Goal: Transaction & Acquisition: Obtain resource

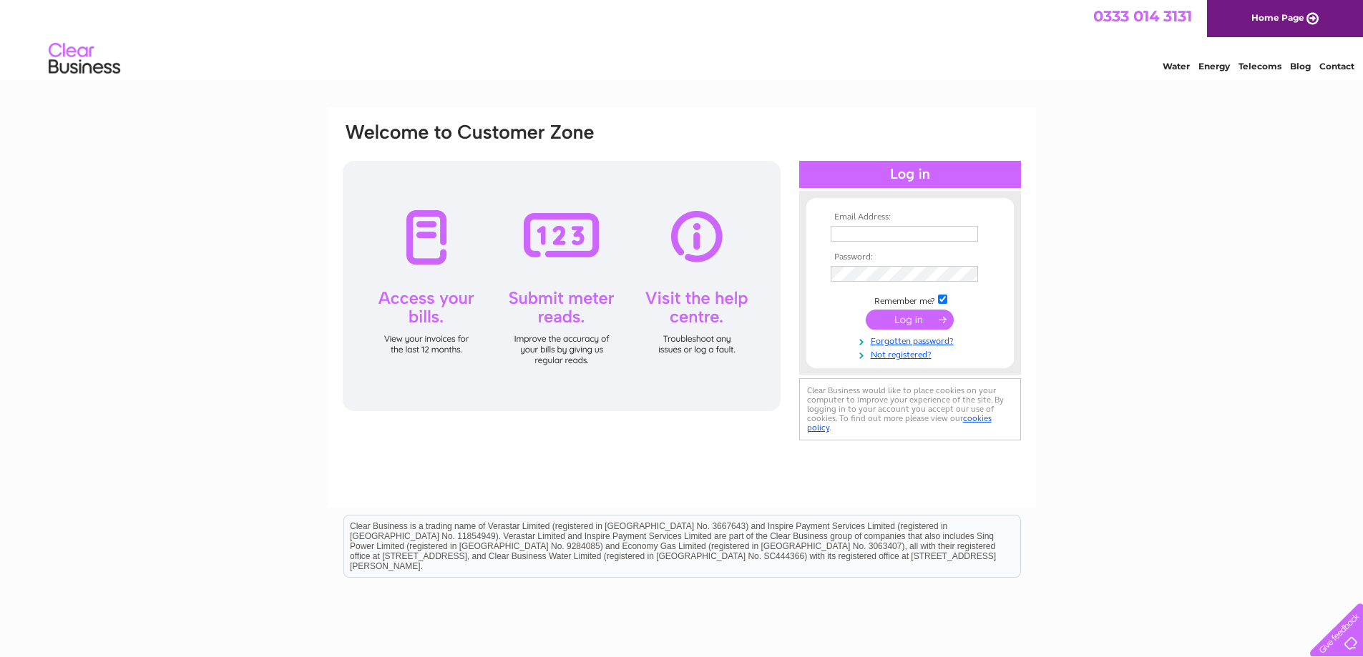
click at [868, 240] on input "text" at bounding box center [904, 234] width 147 height 16
click at [858, 250] on td at bounding box center [910, 248] width 166 height 7
click at [856, 238] on input "text" at bounding box center [904, 234] width 147 height 16
paste input "denyse@theboathouseglencaple.com"
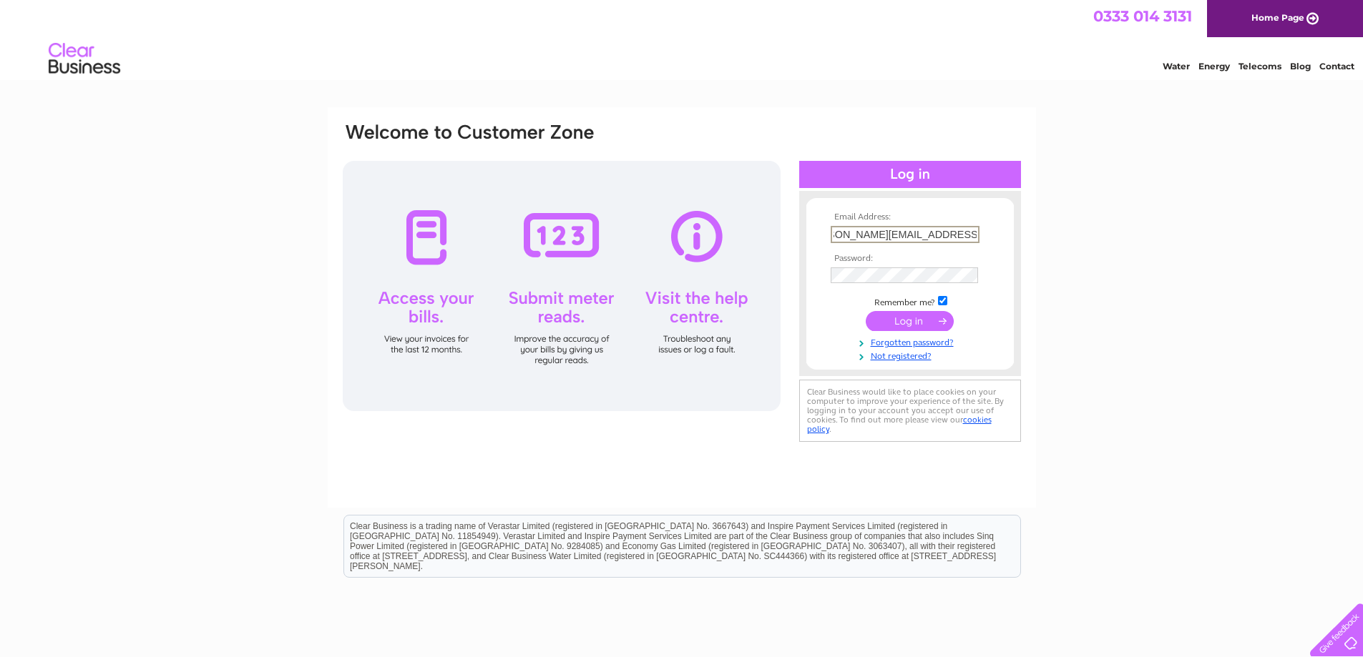
type input "denyse@theboathouseglencaple.com"
click at [911, 316] on input "submit" at bounding box center [910, 321] width 88 height 20
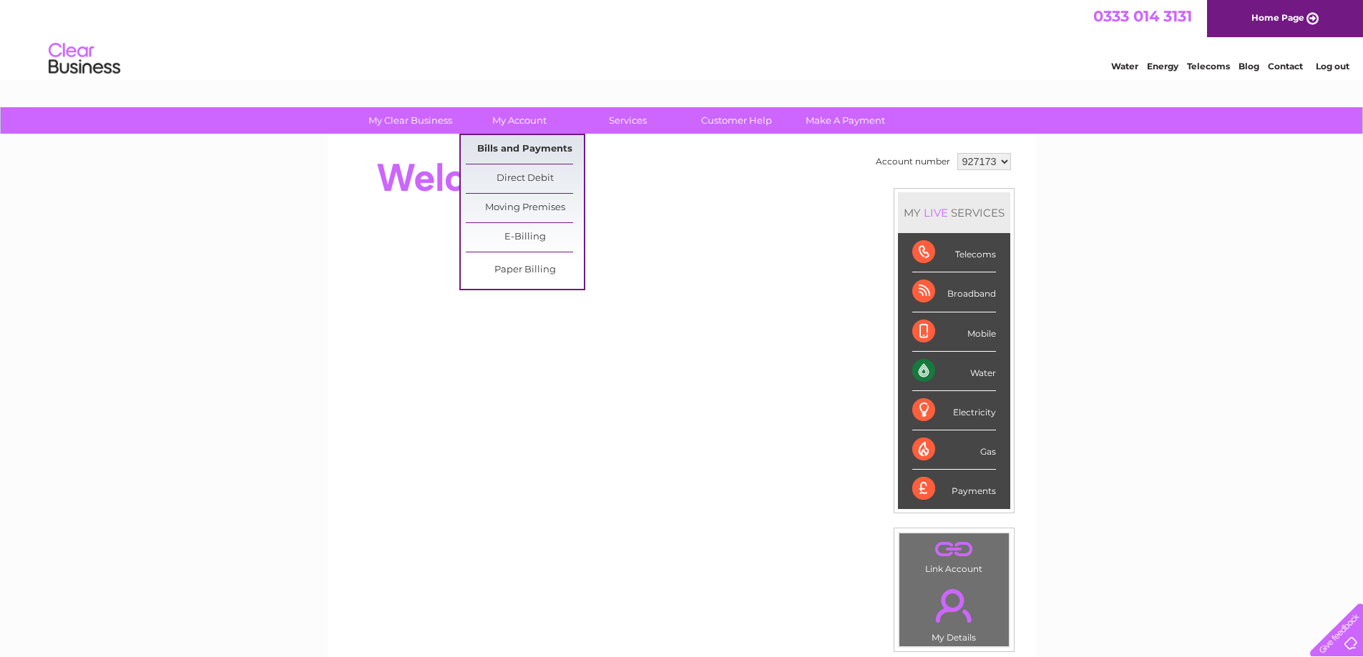
click at [525, 146] on link "Bills and Payments" at bounding box center [525, 149] width 118 height 29
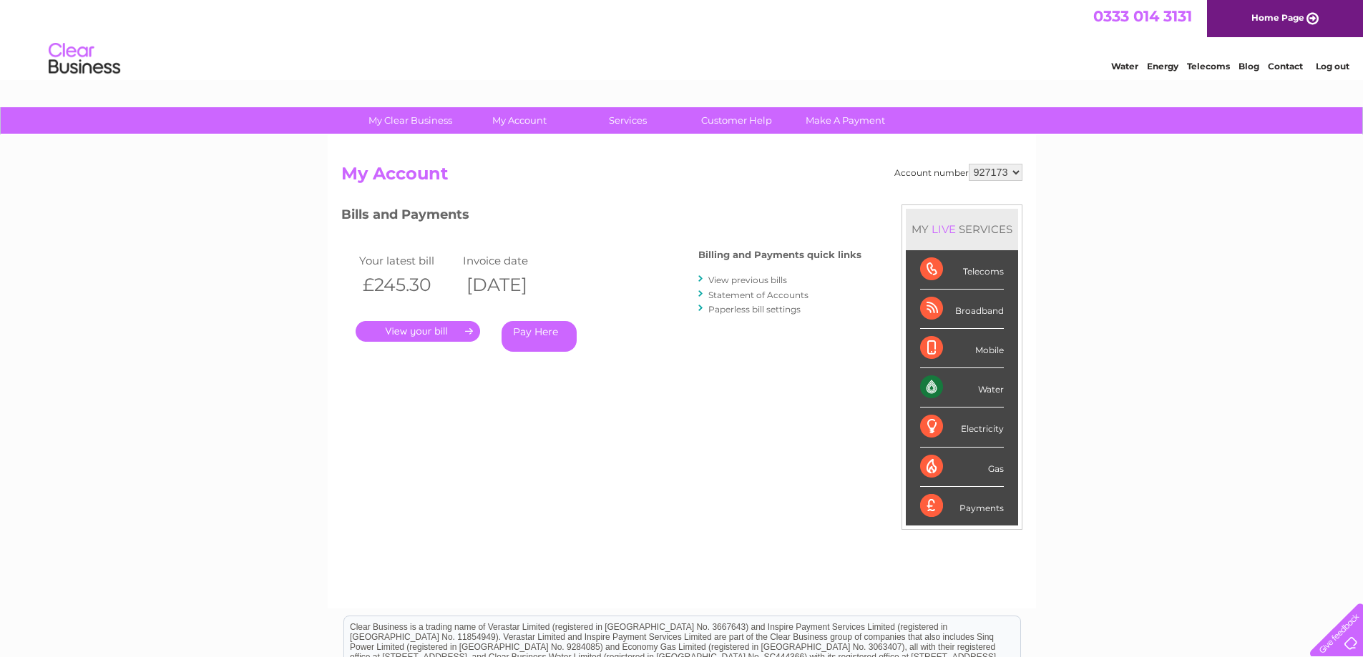
click at [755, 295] on link "Statement of Accounts" at bounding box center [758, 295] width 100 height 11
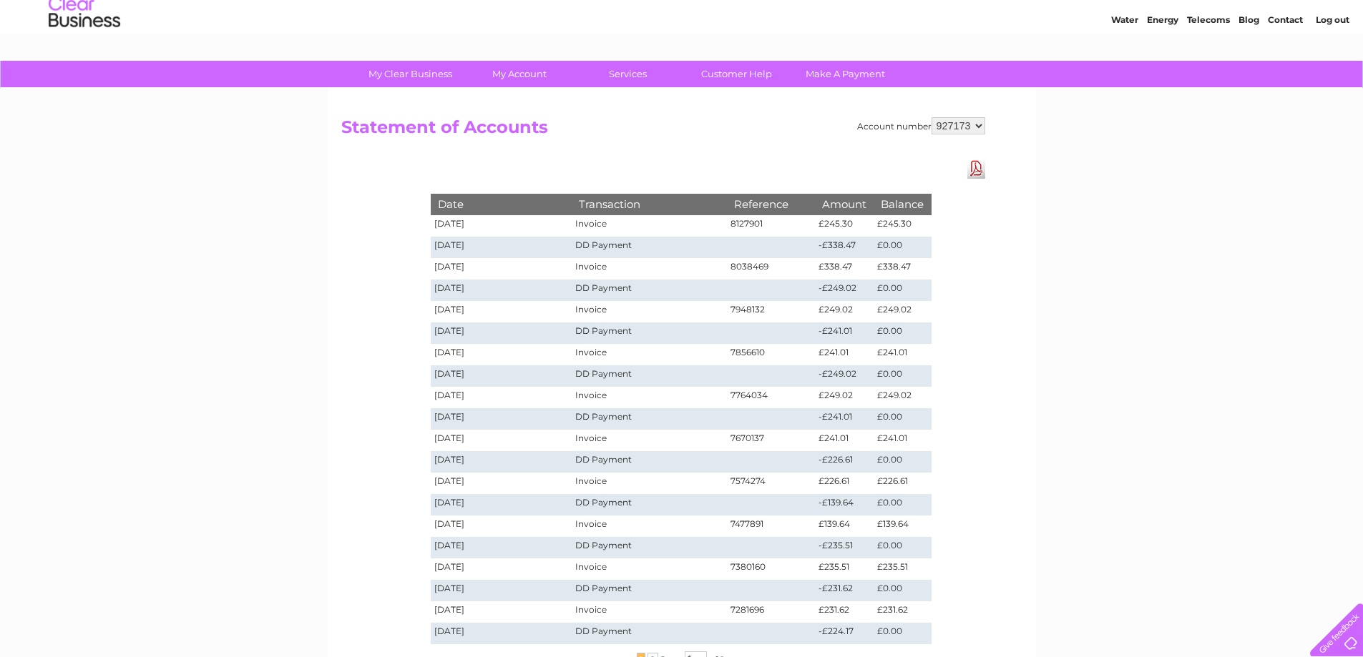
scroll to position [72, 0]
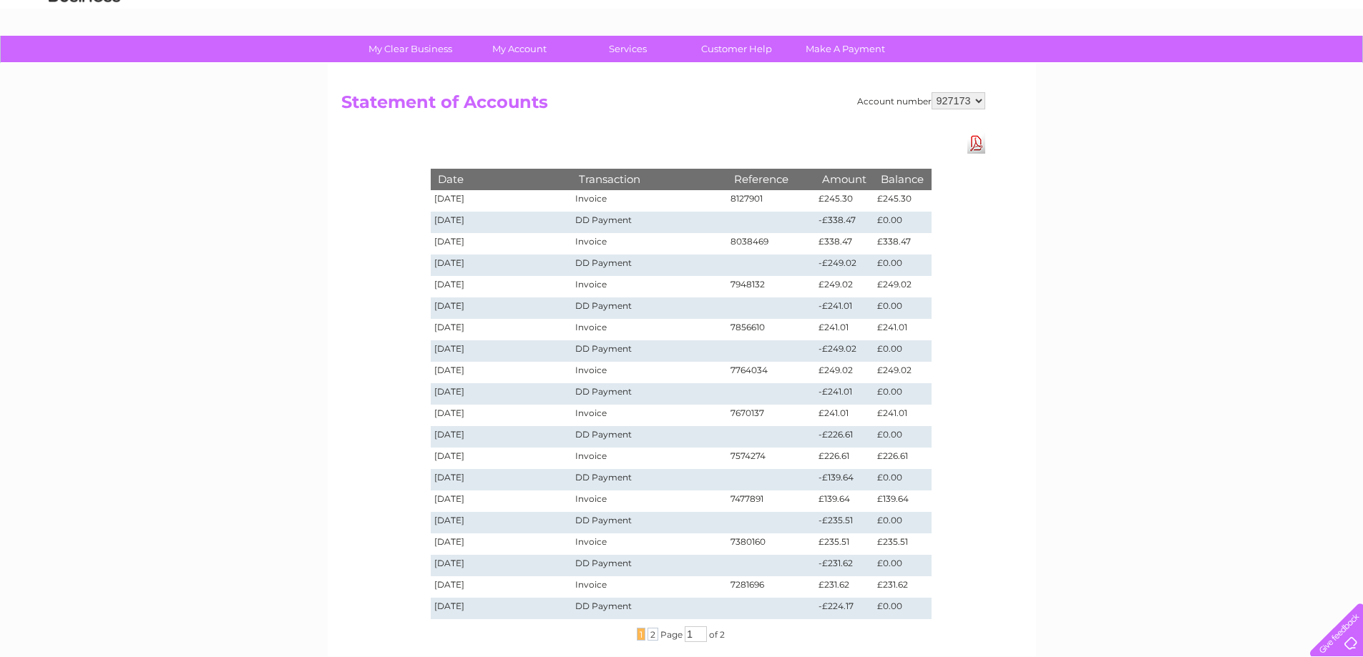
click at [882, 197] on td "£245.30" at bounding box center [901, 200] width 57 height 21
click at [471, 200] on td "[DATE]" at bounding box center [502, 200] width 142 height 21
click at [580, 197] on td "Invoice" at bounding box center [649, 200] width 155 height 21
click at [756, 195] on td "8127901" at bounding box center [771, 200] width 89 height 21
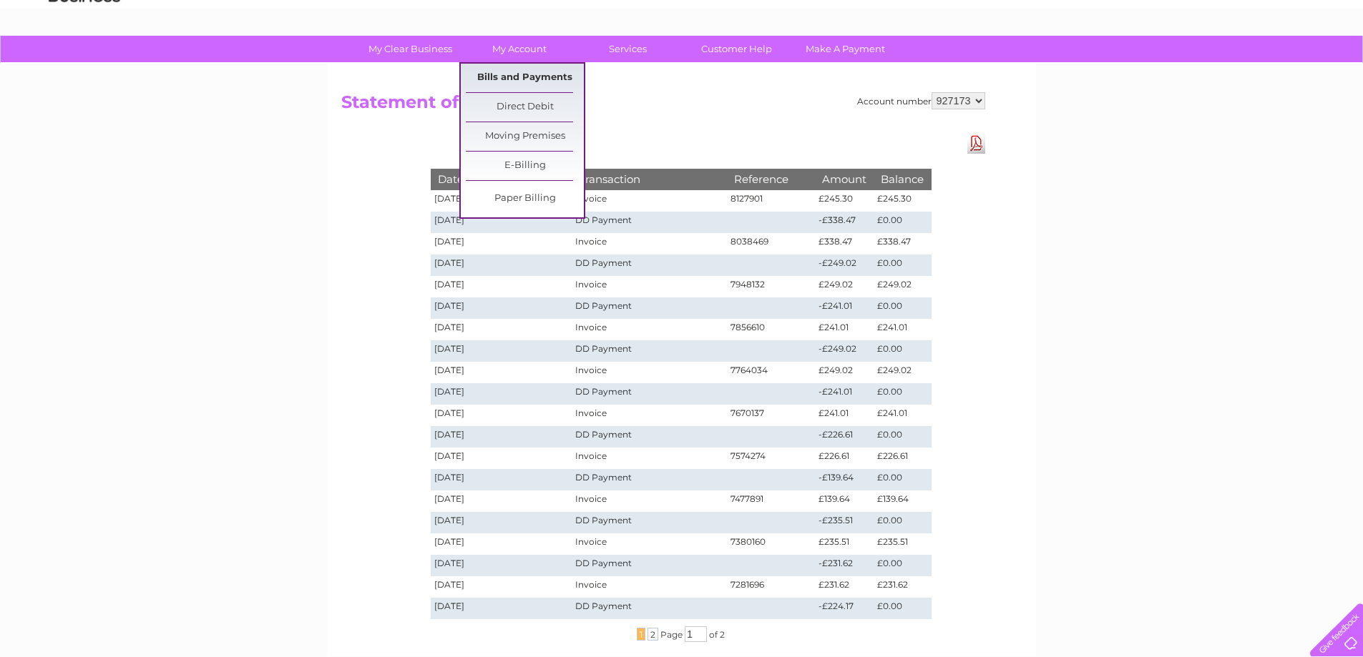
click at [524, 72] on link "Bills and Payments" at bounding box center [525, 78] width 118 height 29
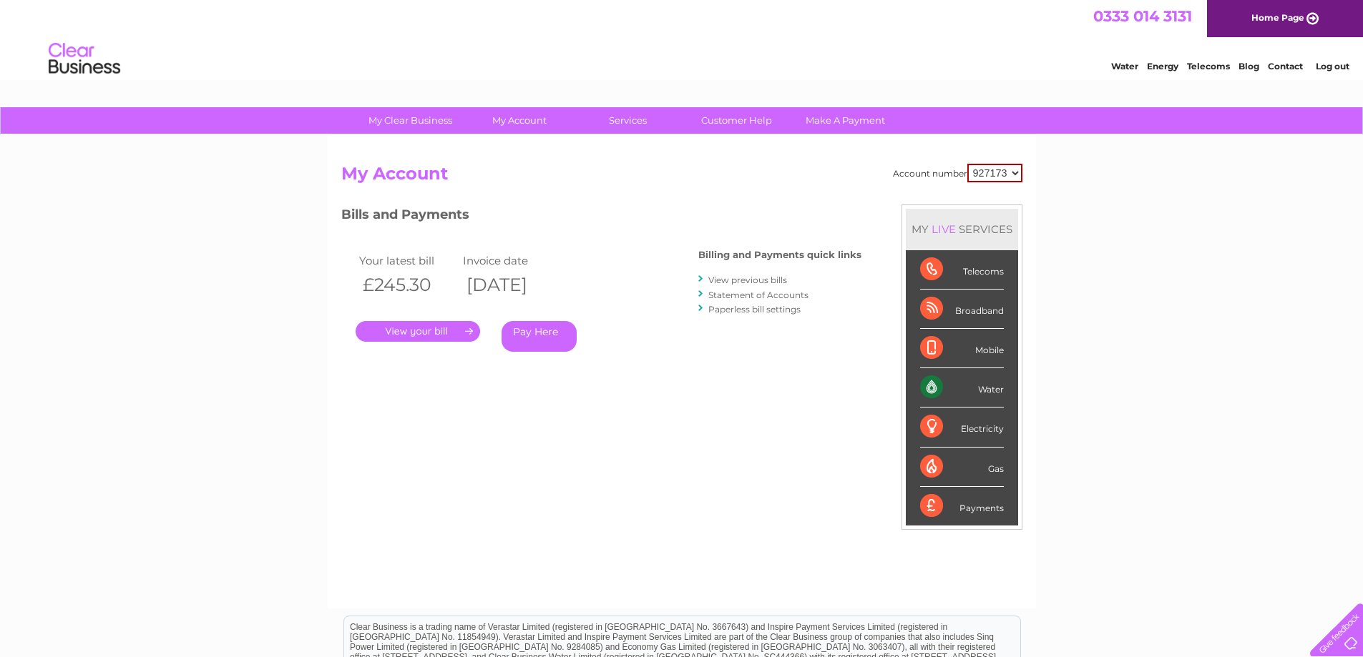
click at [734, 280] on link "View previous bills" at bounding box center [747, 280] width 79 height 11
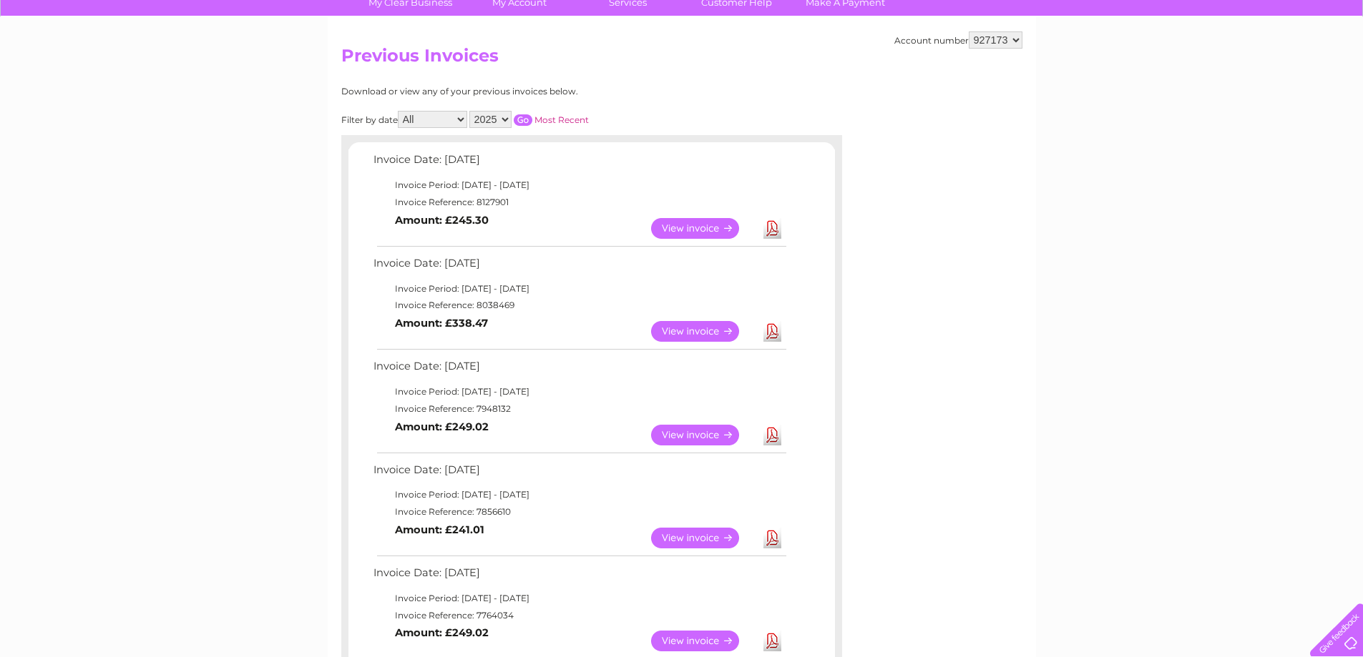
scroll to position [143, 0]
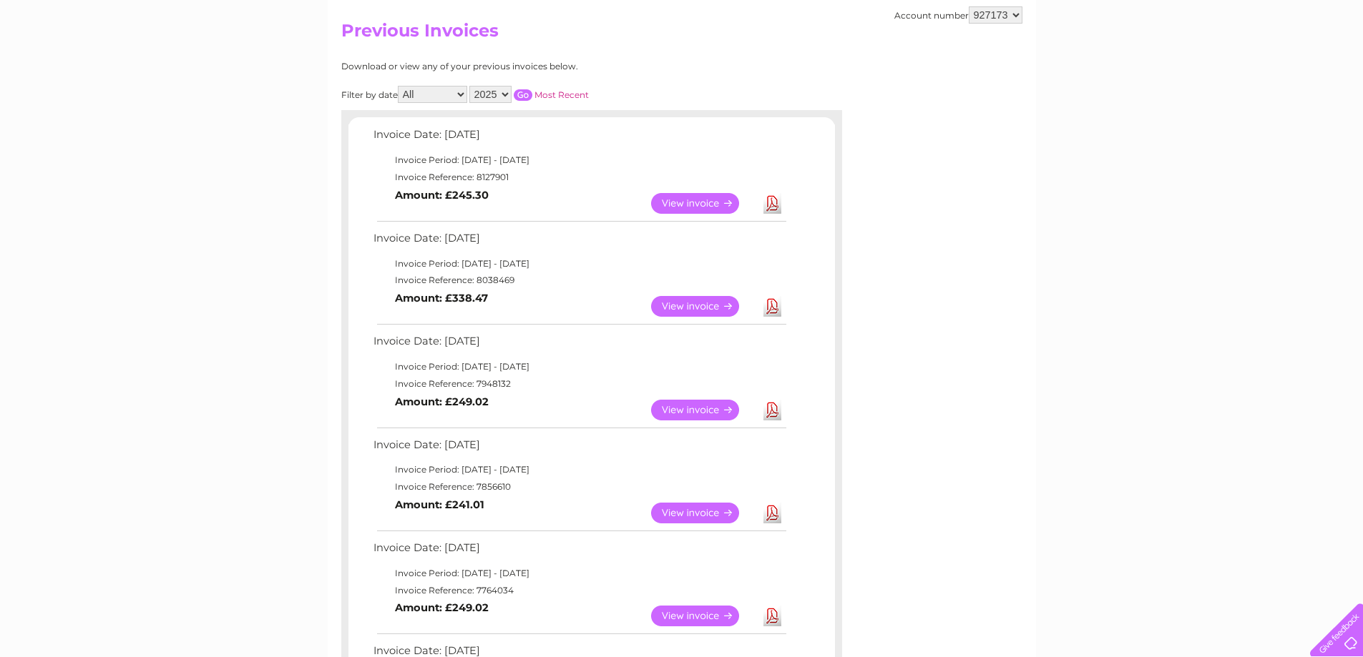
click at [770, 200] on link "Download" at bounding box center [772, 203] width 18 height 21
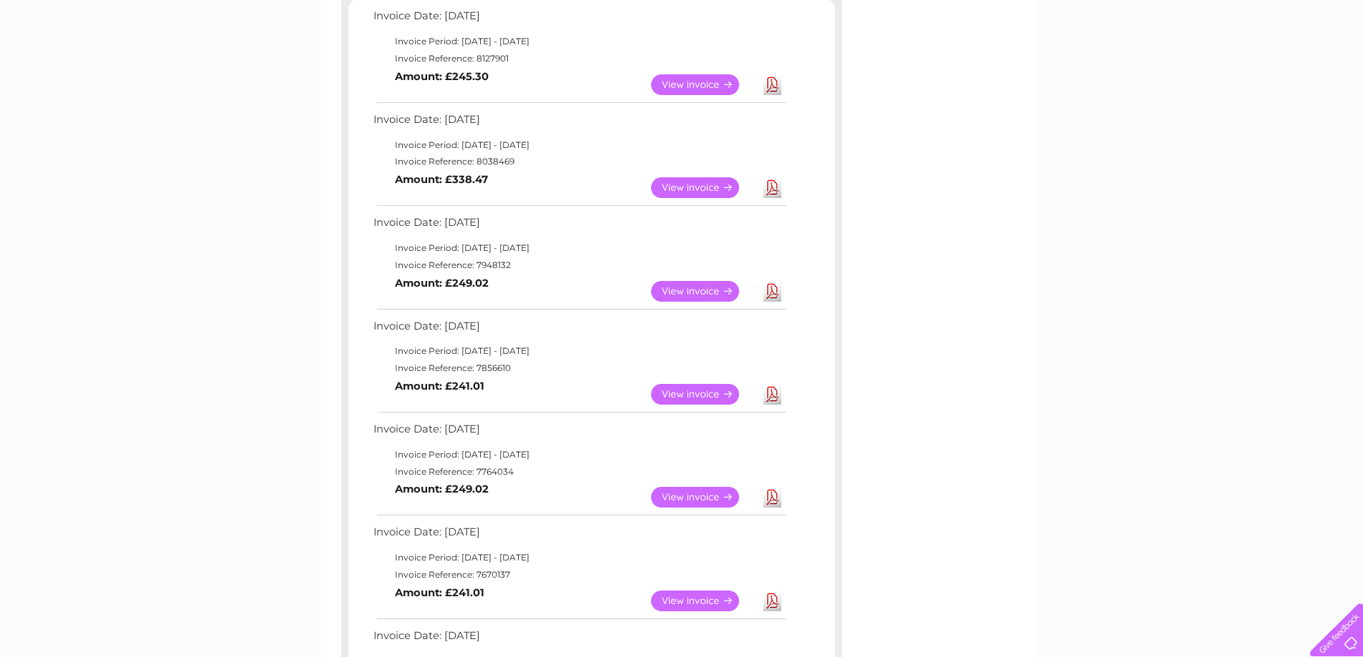
scroll to position [286, 0]
